Goal: Navigation & Orientation: Find specific page/section

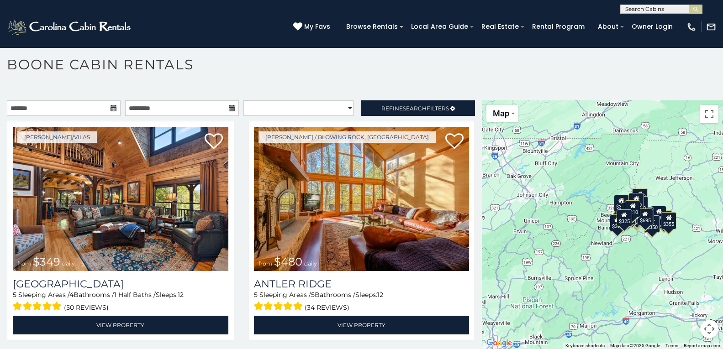
scroll to position [31, 0]
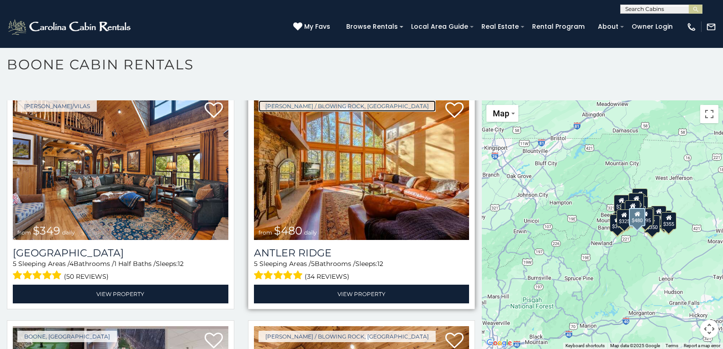
click at [280, 104] on link "[PERSON_NAME] / Blowing Rock, [GEOGRAPHIC_DATA]" at bounding box center [347, 106] width 177 height 11
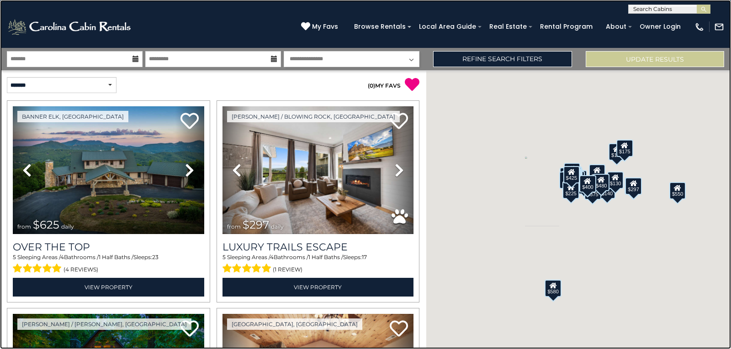
click at [81, 103] on link at bounding box center [365, 174] width 731 height 349
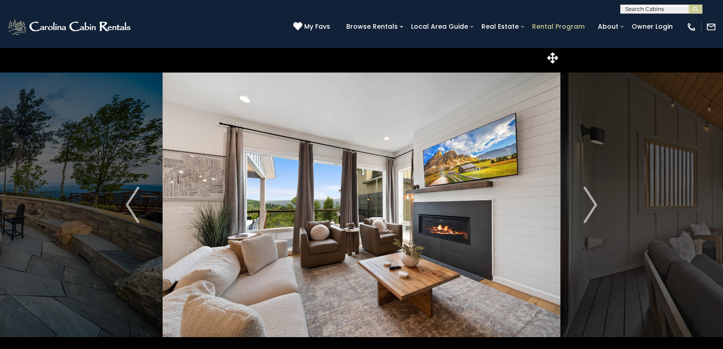
scroll to position [8, 0]
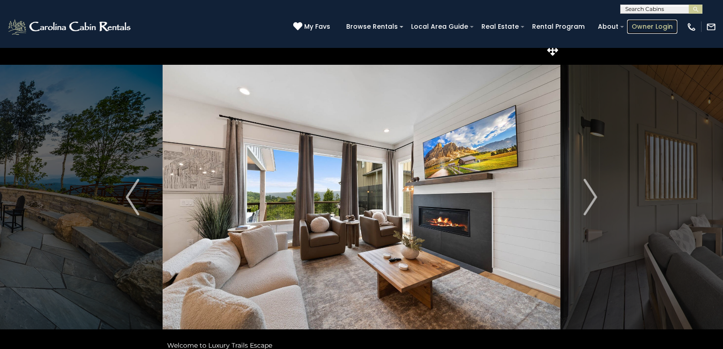
click at [634, 23] on link "Owner Login" at bounding box center [652, 27] width 50 height 14
